Goal: Communication & Community: Answer question/provide support

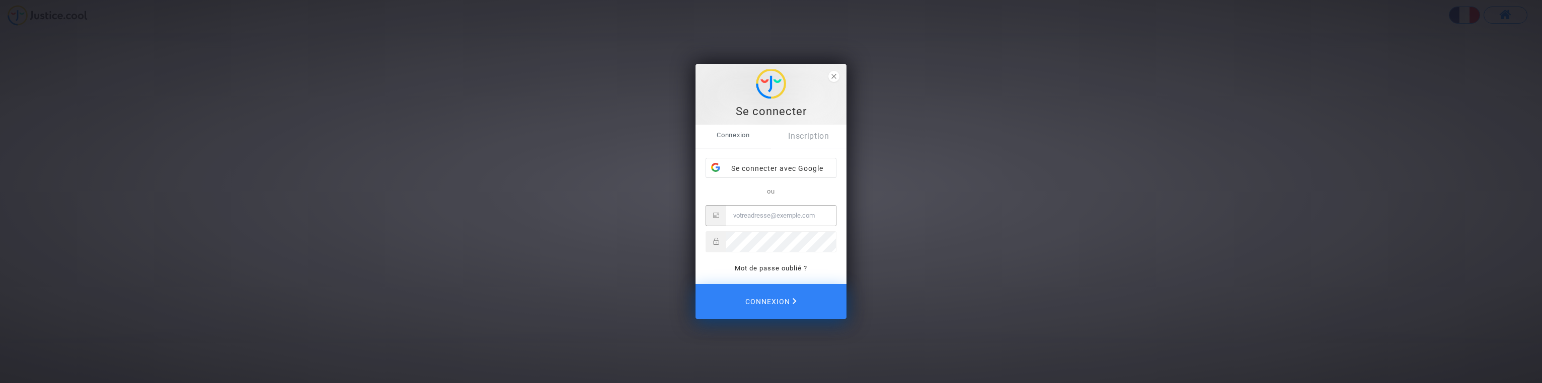
type input "[PERSON_NAME][EMAIL_ADDRESS][DOMAIN_NAME]"
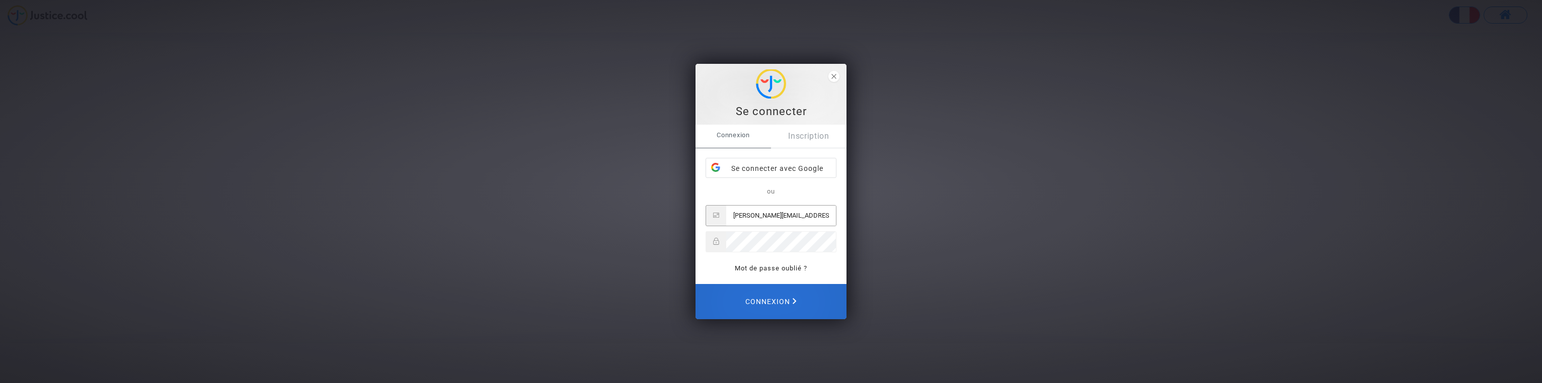
click at [784, 301] on span "Connexion" at bounding box center [770, 301] width 51 height 21
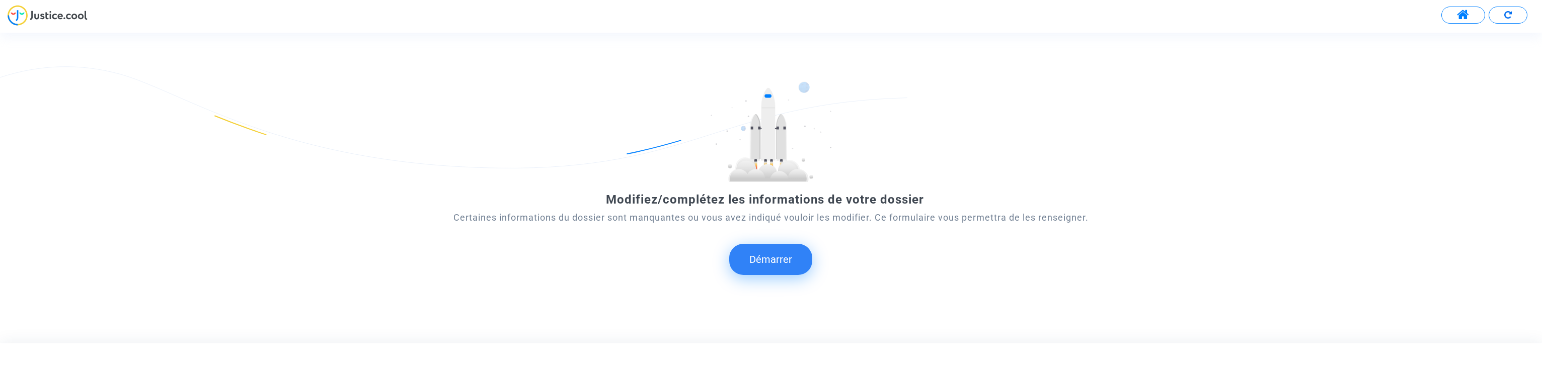
click at [776, 254] on button "Démarrer" at bounding box center [770, 259] width 83 height 31
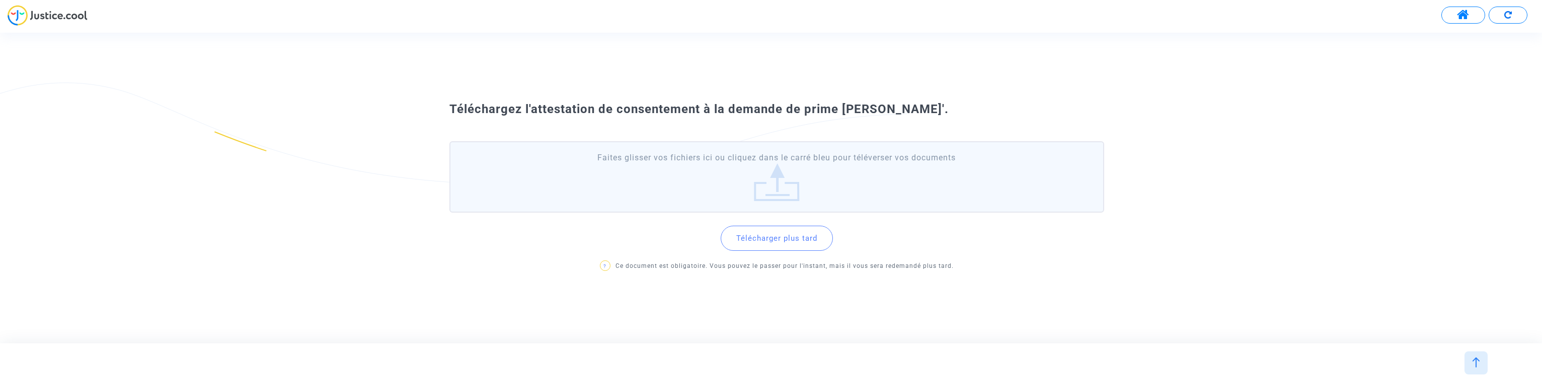
click at [783, 241] on button "Télécharger plus tard" at bounding box center [777, 238] width 112 height 25
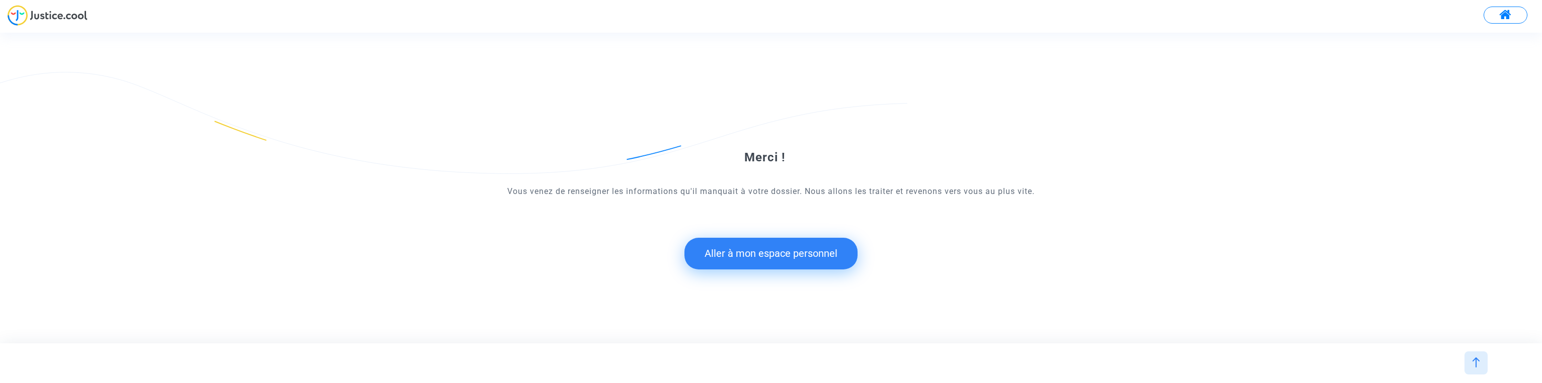
click at [787, 249] on button "Aller à mon espace personnel" at bounding box center [770, 253] width 173 height 31
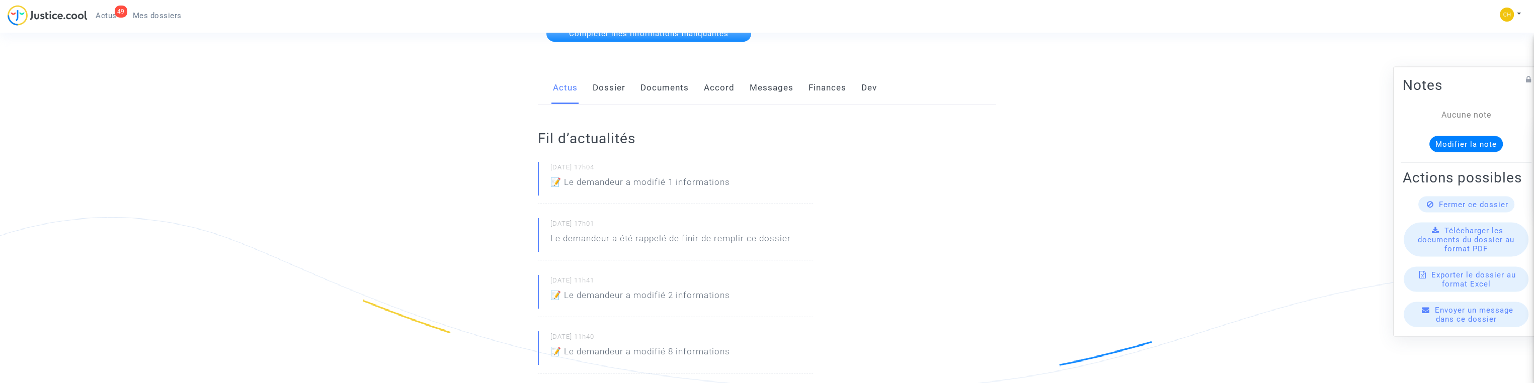
scroll to position [201, 0]
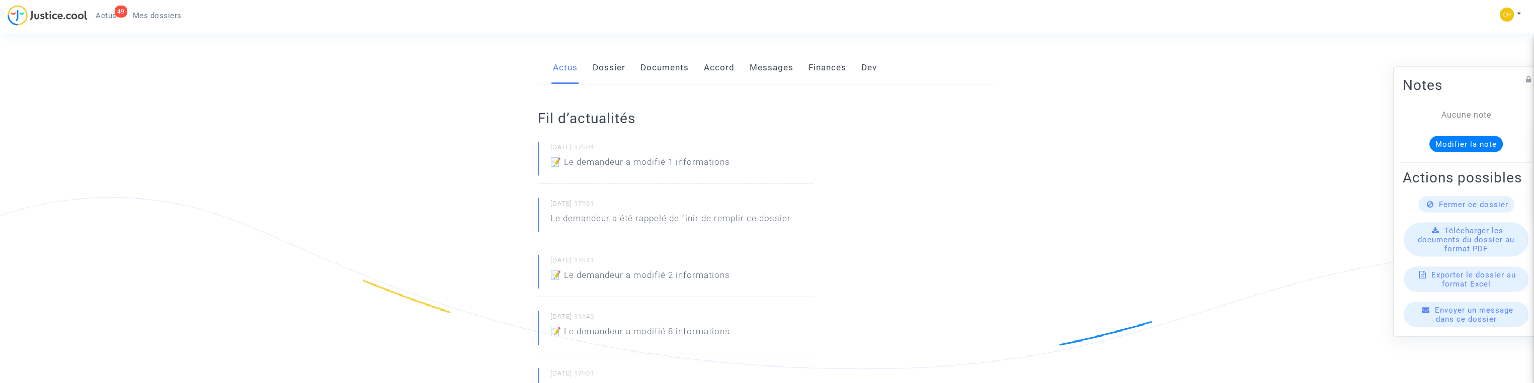
click at [1473, 321] on span "Envoyer un message dans ce dossier" at bounding box center [1474, 315] width 79 height 18
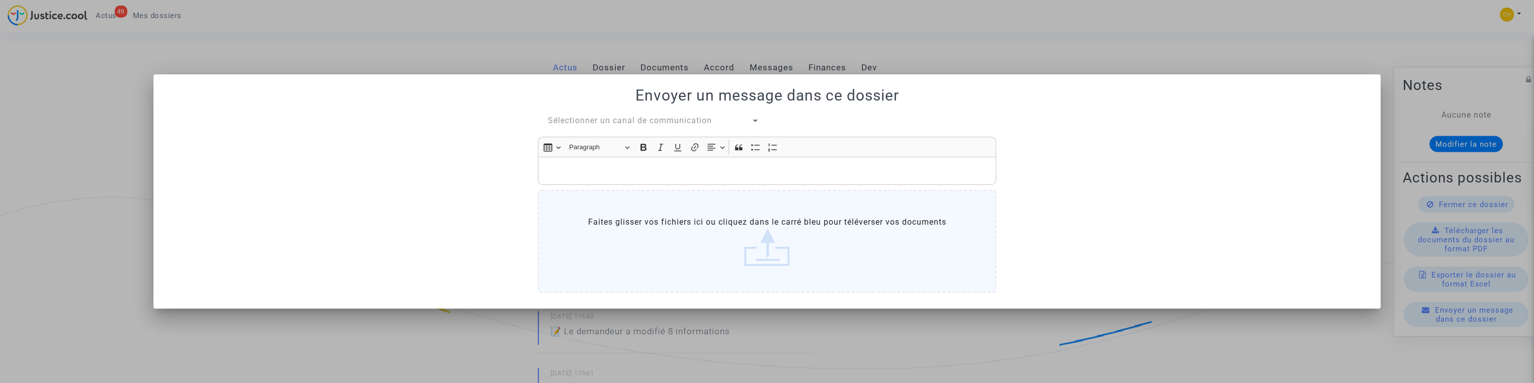
click at [618, 166] on p "Rich Text Editor, main" at bounding box center [768, 171] width 448 height 13
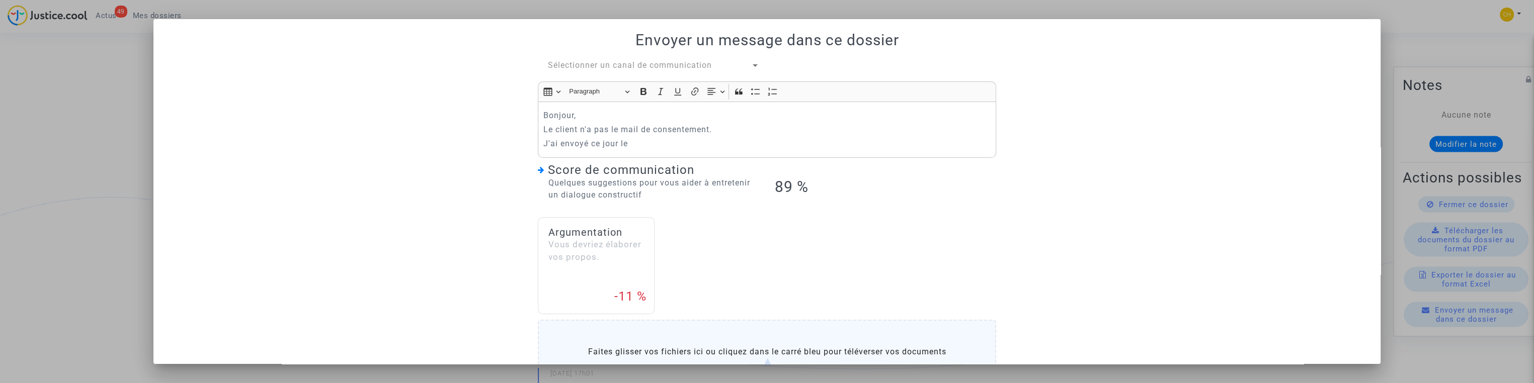
drag, startPoint x: 525, startPoint y: 230, endPoint x: 624, endPoint y: 142, distance: 131.9
click at [525, 228] on div "Sélectionner un canal de communication Rich Text Editor Insert table Insert tab…" at bounding box center [767, 242] width 1203 height 367
click at [632, 143] on p "J'ai envoyé ce jour le" at bounding box center [768, 143] width 448 height 13
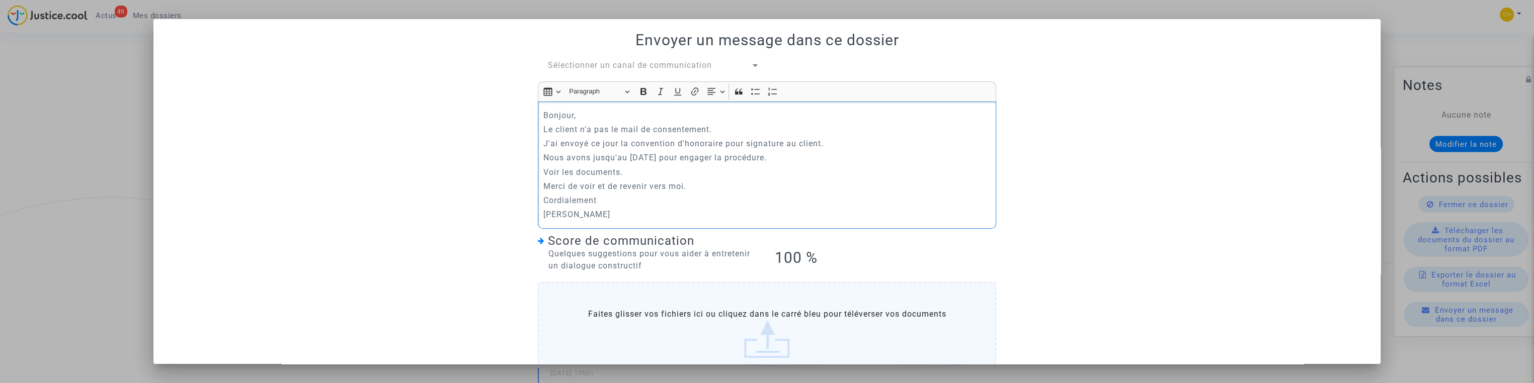
click at [1174, 216] on div "Sélectionner un canal de communication Rich Text Editor Insert table Insert tab…" at bounding box center [767, 224] width 1203 height 330
click at [636, 70] on span "Sélectionner un canal de communication" at bounding box center [630, 65] width 164 height 10
click at [615, 63] on span "Mon avocat et moi" at bounding box center [586, 65] width 74 height 9
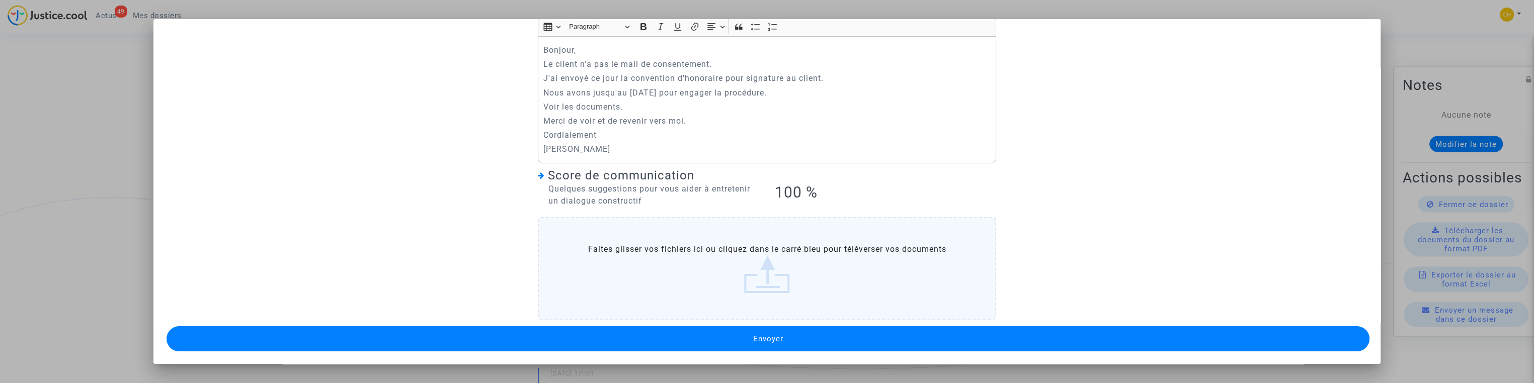
scroll to position [80, 0]
click at [773, 336] on span "Envoyer" at bounding box center [768, 338] width 30 height 9
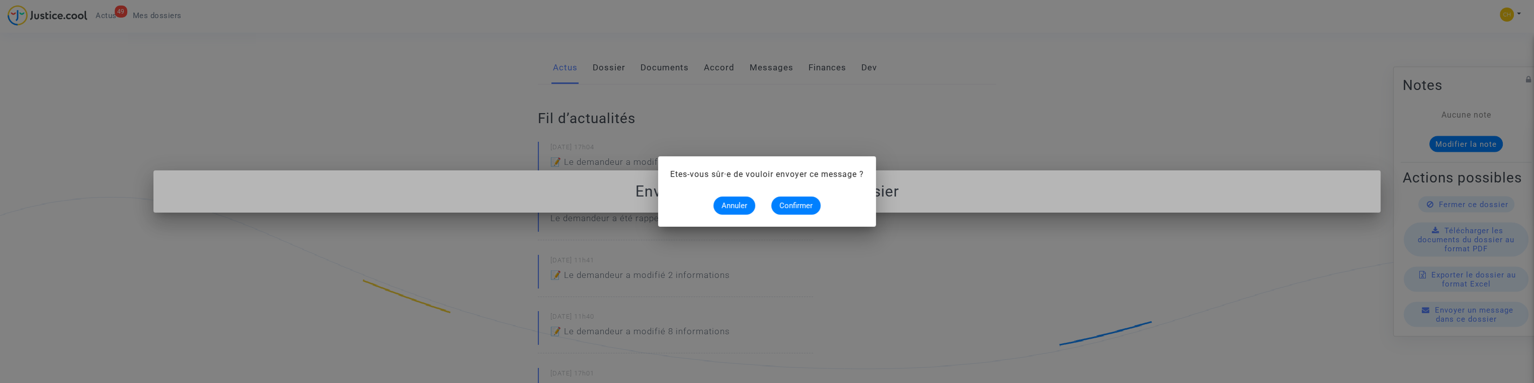
scroll to position [0, 0]
click at [791, 204] on span "Confirmer" at bounding box center [796, 205] width 33 height 9
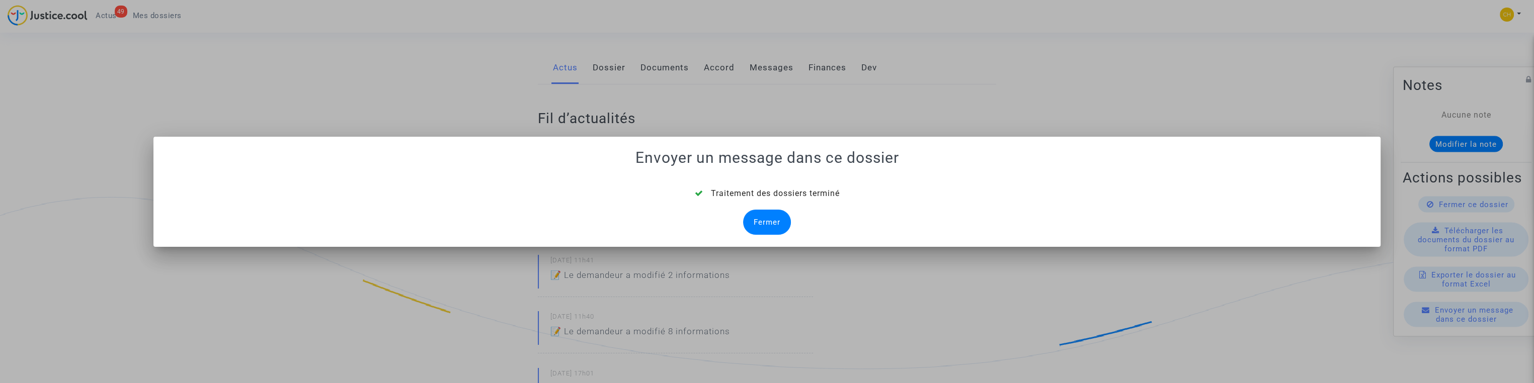
click at [769, 224] on div "Fermer" at bounding box center [767, 222] width 48 height 25
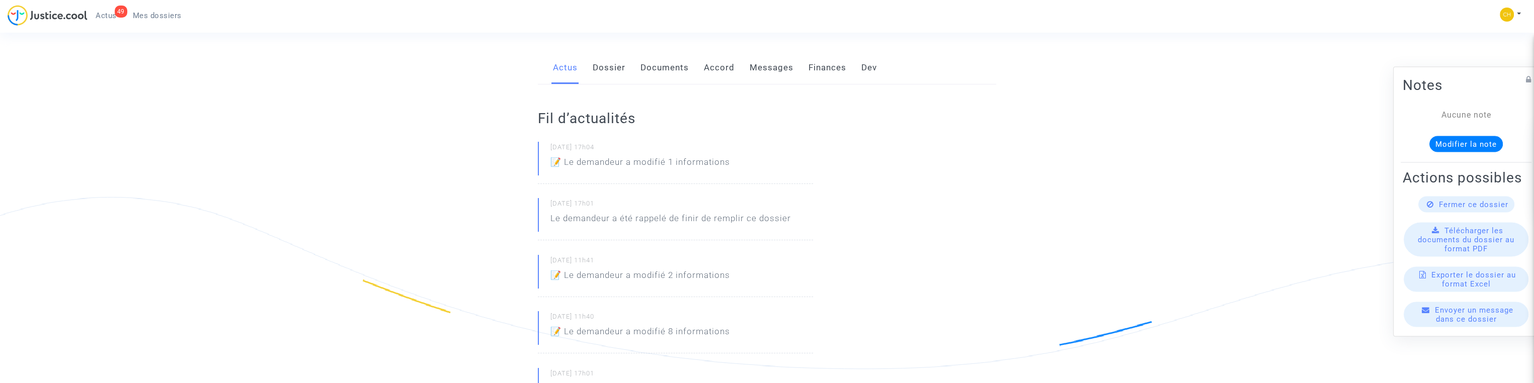
scroll to position [403, 0]
